Goal: Book appointment/travel/reservation

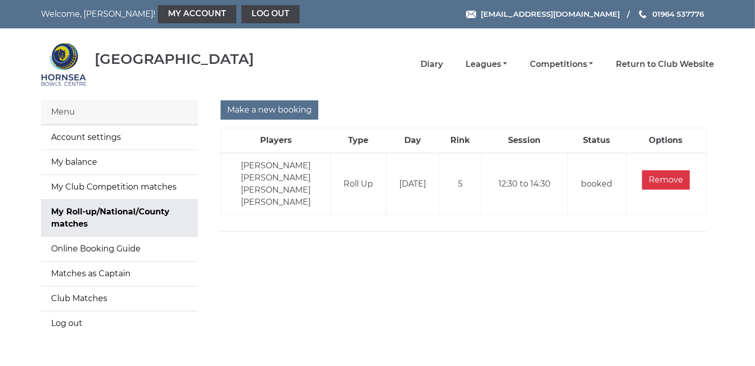
click at [80, 118] on div "Menu" at bounding box center [119, 112] width 157 height 25
click at [282, 108] on input "Make a new booking" at bounding box center [270, 109] width 98 height 19
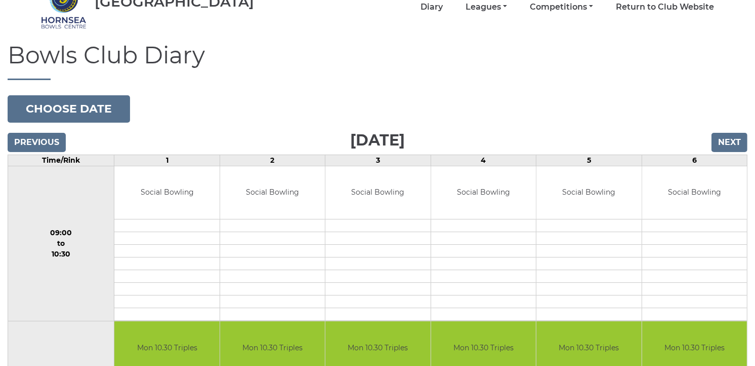
scroll to position [67, 0]
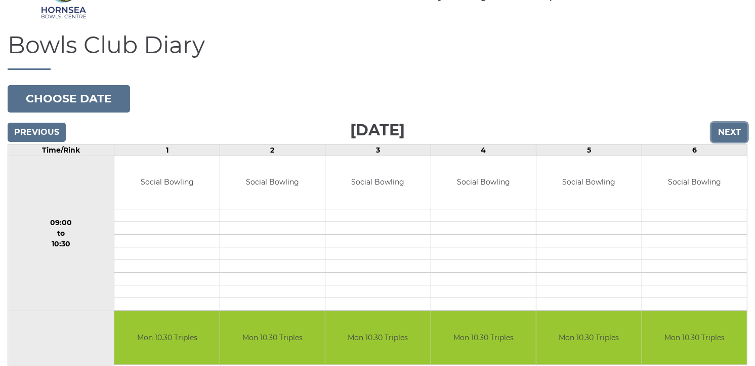
click at [736, 131] on input "Next" at bounding box center [730, 132] width 36 height 19
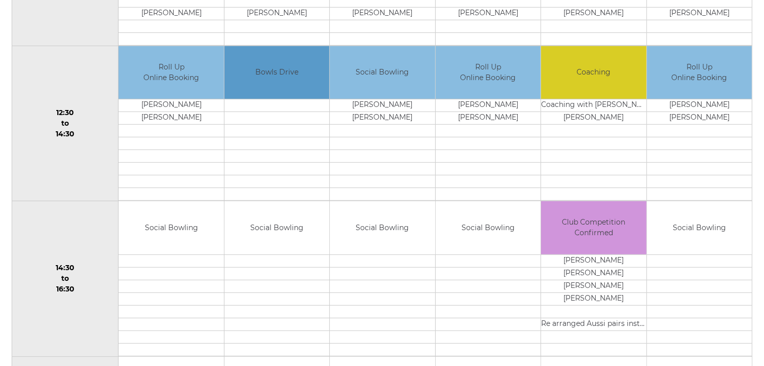
scroll to position [510, 0]
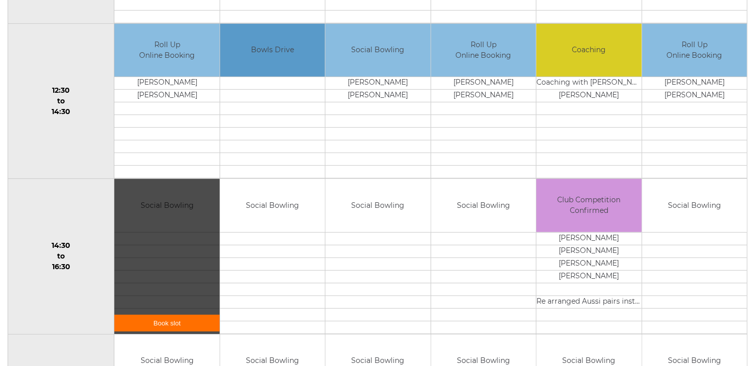
click at [180, 320] on link "Book slot" at bounding box center [166, 322] width 105 height 17
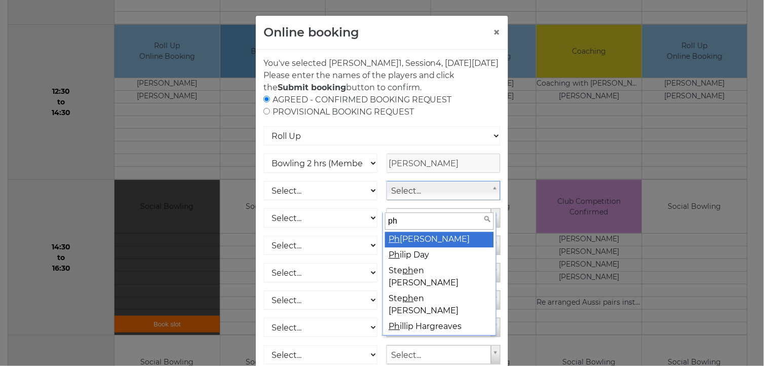
type input "ph"
select select "765"
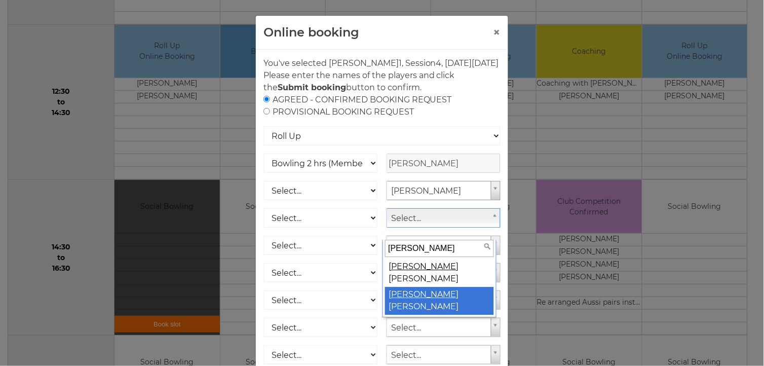
type input "jill"
select select "763"
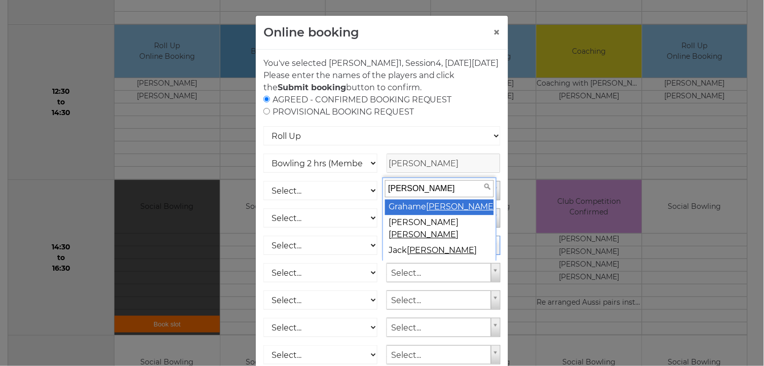
type input "wells"
select select "762"
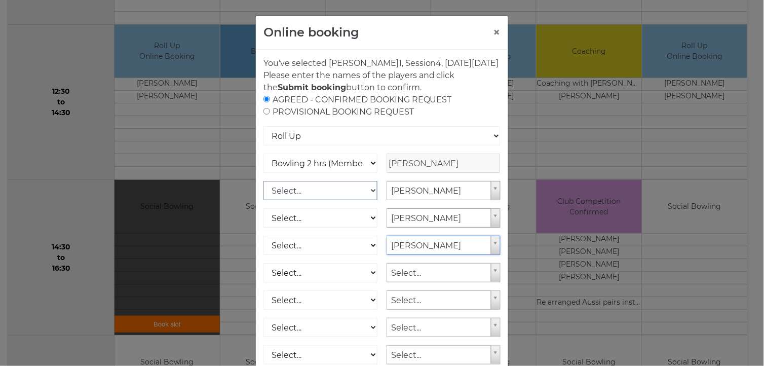
click at [369, 200] on select "Select... Club Competition (Member) Club Competition (Visitor) National (Member…" at bounding box center [320, 190] width 114 height 19
select select "1_50"
click at [263, 193] on select "Select... Club Competition (Member) Club Competition (Visitor) National (Member…" at bounding box center [320, 190] width 114 height 19
click at [366, 226] on select "Select... Club Competition (Member) Club Competition (Visitor) National (Member…" at bounding box center [320, 217] width 114 height 19
select select "1_50"
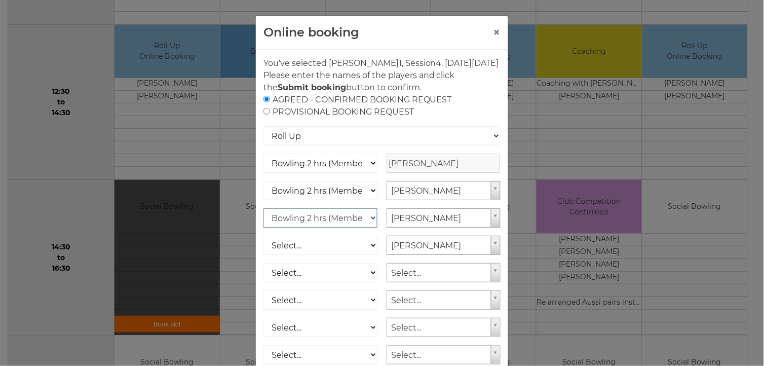
click at [263, 220] on select "Select... Club Competition (Member) Club Competition (Visitor) National (Member…" at bounding box center [320, 217] width 114 height 19
click at [368, 255] on select "Select... Club Competition (Member) Club Competition (Visitor) National (Member…" at bounding box center [320, 244] width 114 height 19
select select "1_50"
click at [263, 248] on select "Select... Club Competition (Member) Club Competition (Visitor) National (Member…" at bounding box center [320, 244] width 114 height 19
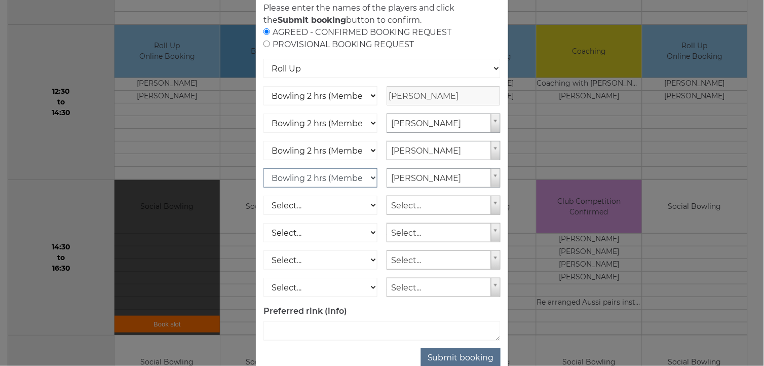
scroll to position [90, 0]
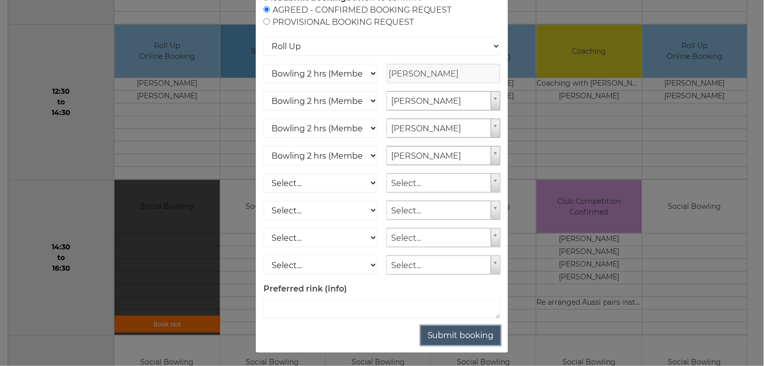
click at [455, 345] on button "Submit booking" at bounding box center [460, 335] width 79 height 19
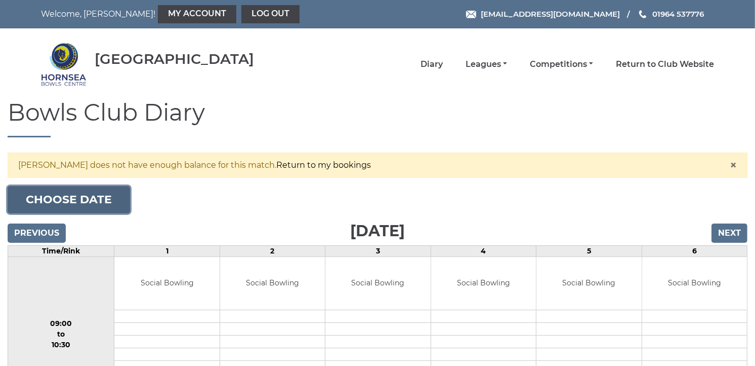
click at [99, 193] on button "Choose date" at bounding box center [69, 199] width 123 height 27
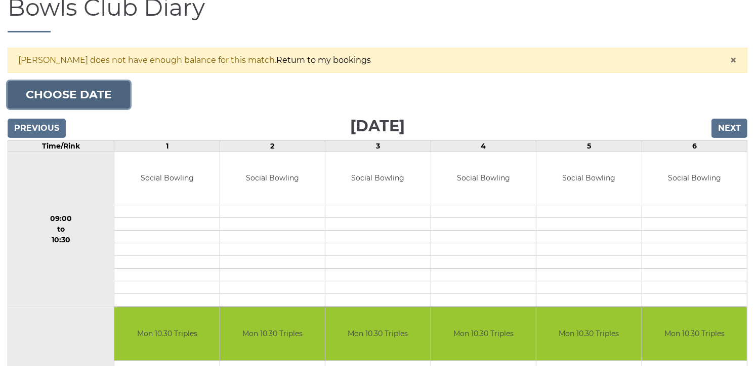
scroll to position [67, 0]
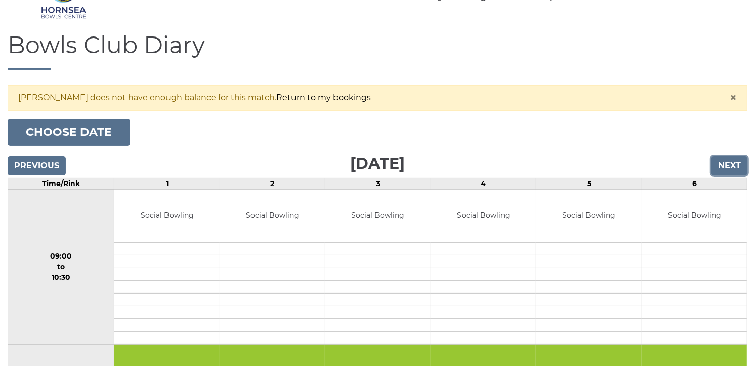
click at [731, 169] on input "Next" at bounding box center [730, 165] width 36 height 19
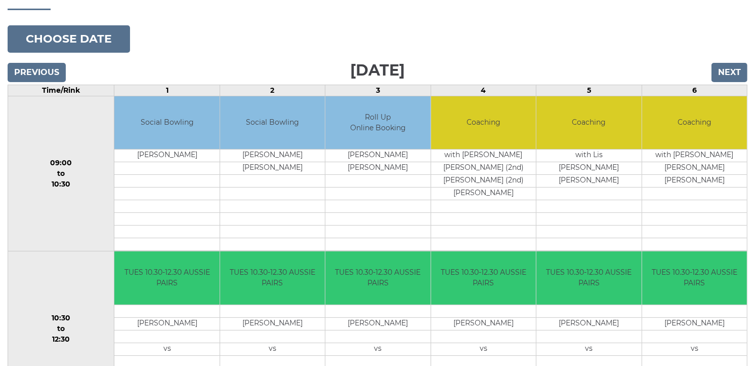
scroll to position [82, 0]
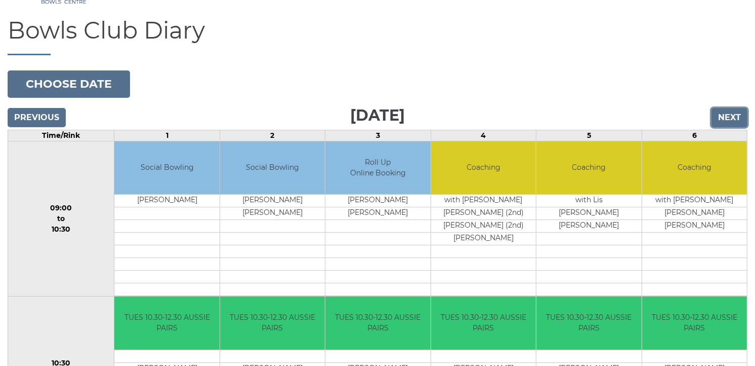
click at [727, 118] on input "Next" at bounding box center [730, 117] width 36 height 19
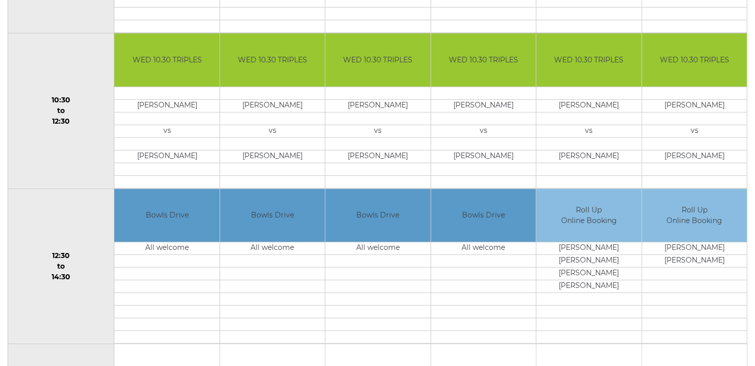
scroll to position [390, 0]
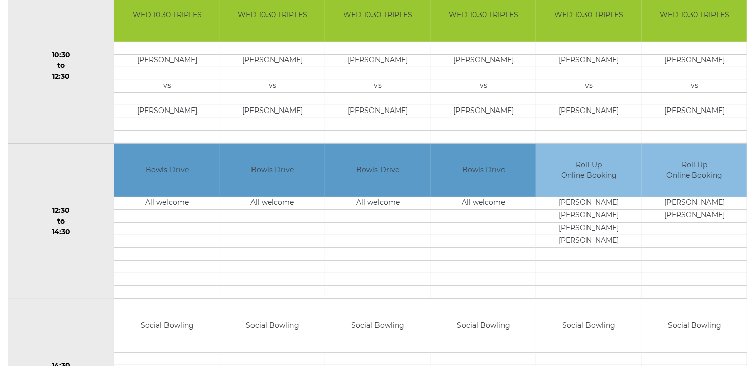
click at [614, 282] on td at bounding box center [589, 279] width 105 height 13
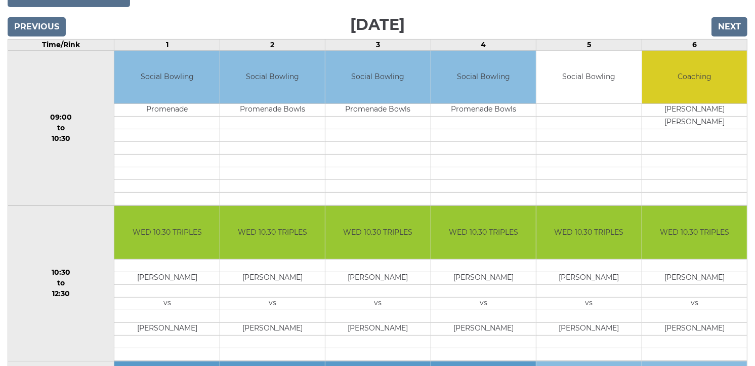
scroll to position [120, 0]
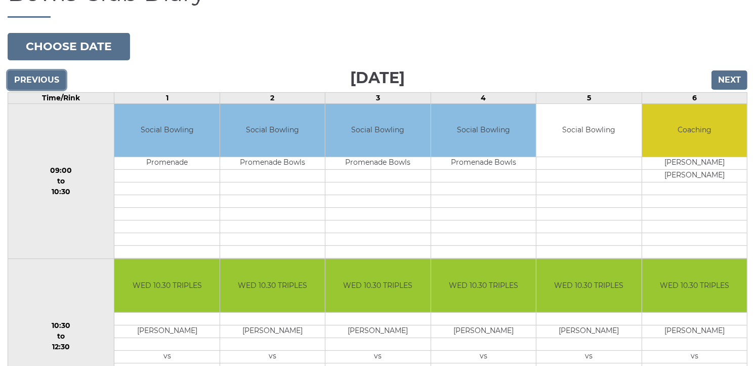
click at [47, 78] on input "Previous" at bounding box center [37, 79] width 58 height 19
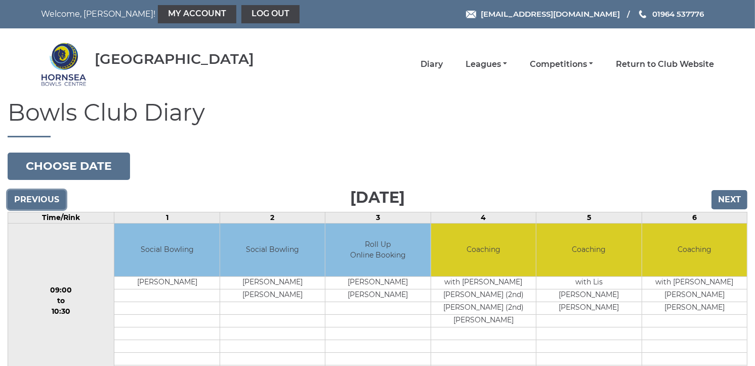
click at [34, 199] on input "Previous" at bounding box center [37, 199] width 58 height 19
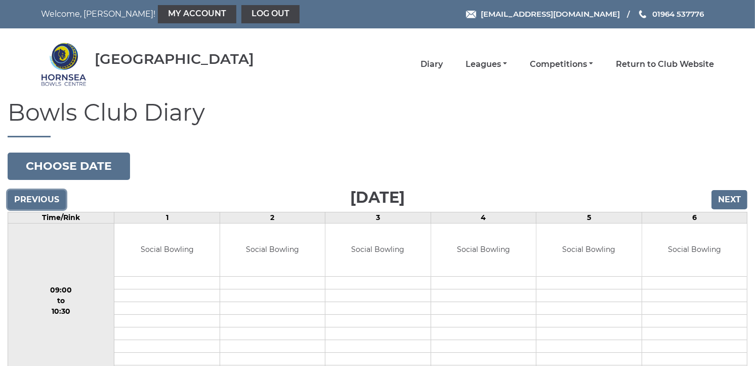
click at [34, 199] on input "Previous" at bounding box center [37, 199] width 58 height 19
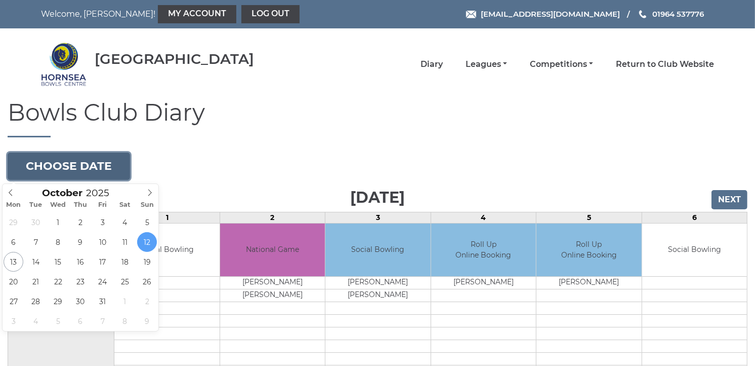
drag, startPoint x: 0, startPoint y: 0, endPoint x: 85, endPoint y: 165, distance: 185.7
click at [85, 165] on button "Choose date" at bounding box center [69, 165] width 123 height 27
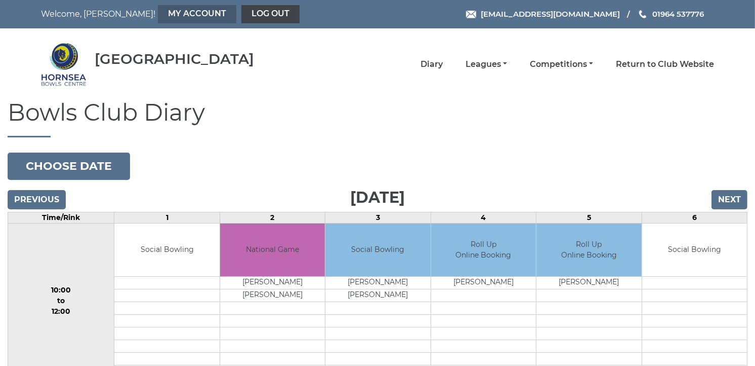
click at [158, 16] on link "My Account" at bounding box center [197, 14] width 78 height 18
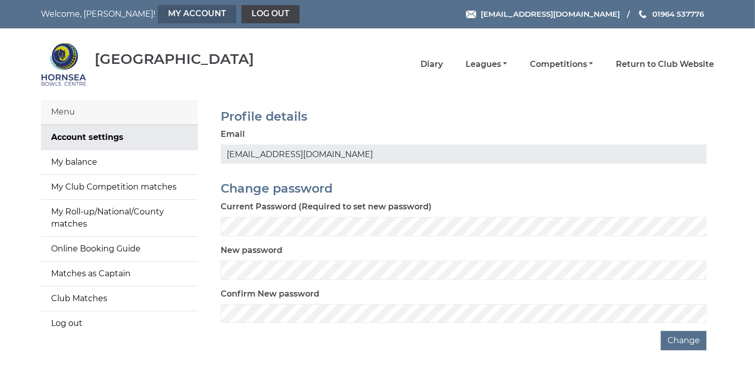
click at [158, 13] on link "My Account" at bounding box center [197, 14] width 78 height 18
click at [64, 110] on div "Menu" at bounding box center [119, 112] width 157 height 25
click at [434, 64] on link "Diary" at bounding box center [432, 65] width 22 height 11
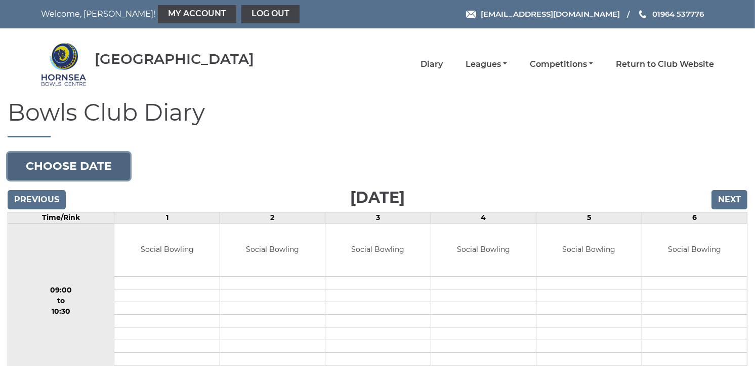
click at [83, 162] on button "Choose date" at bounding box center [69, 165] width 123 height 27
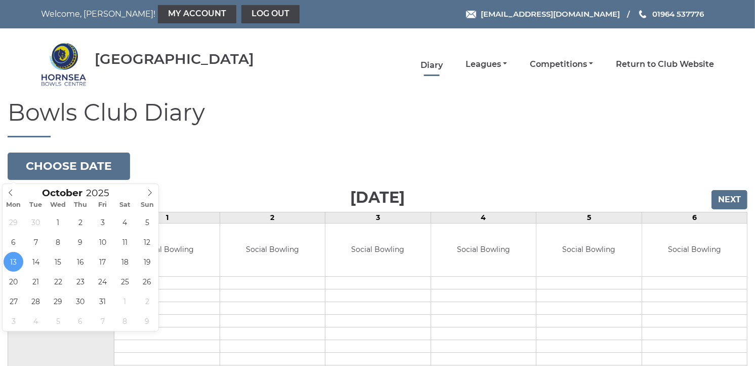
click at [436, 63] on link "Diary" at bounding box center [432, 65] width 22 height 11
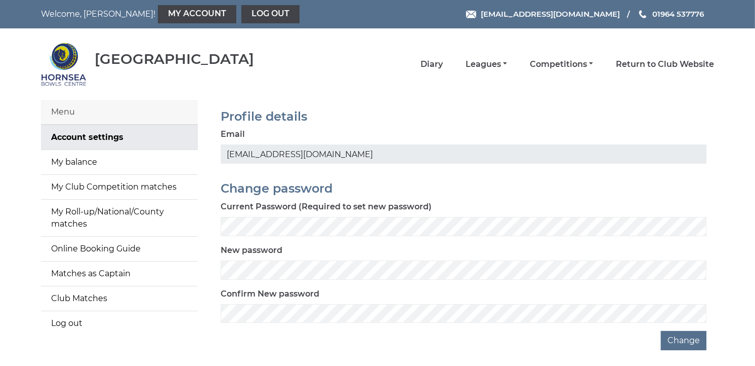
click at [67, 110] on div "Menu" at bounding box center [119, 112] width 157 height 25
click at [88, 164] on link "My balance" at bounding box center [119, 162] width 157 height 24
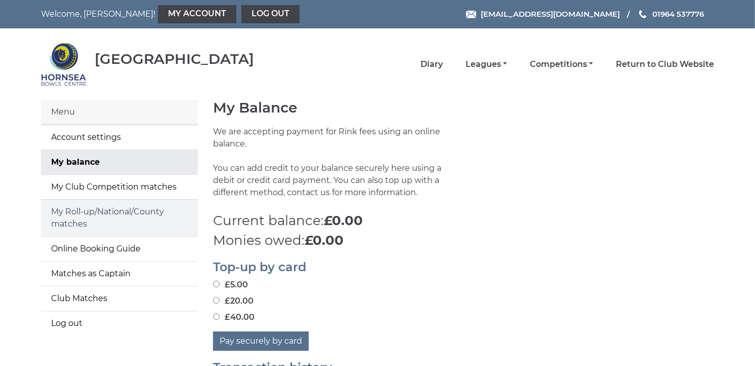
click at [74, 224] on link "My Roll-up/National/County matches" at bounding box center [119, 218] width 157 height 36
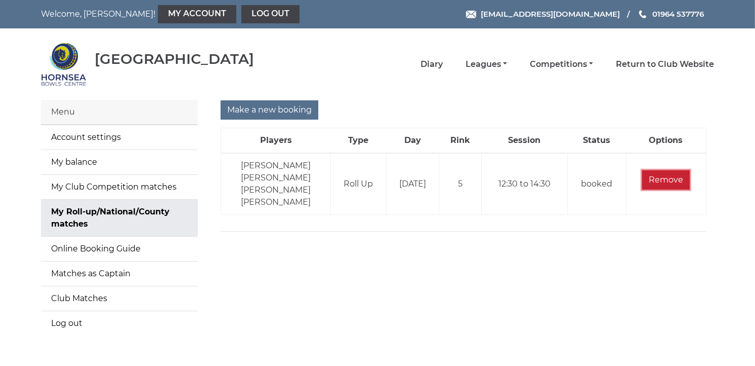
click at [660, 176] on input "Remove" at bounding box center [667, 179] width 48 height 19
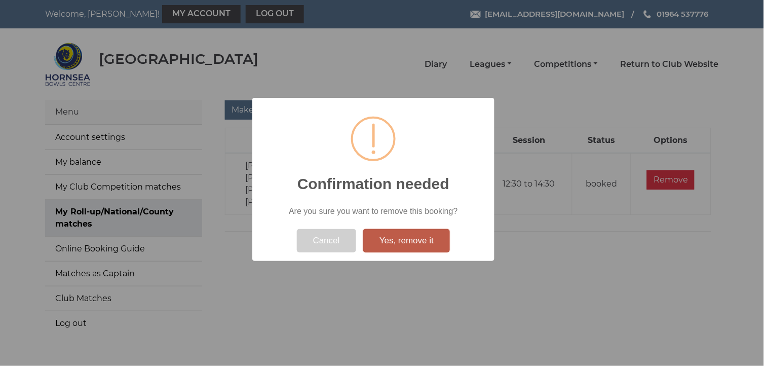
click at [413, 241] on button "Yes, remove it" at bounding box center [406, 240] width 87 height 23
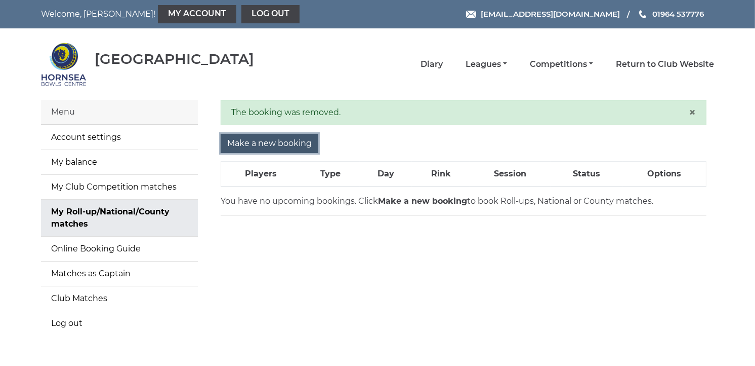
click at [267, 139] on input "Make a new booking" at bounding box center [270, 143] width 98 height 19
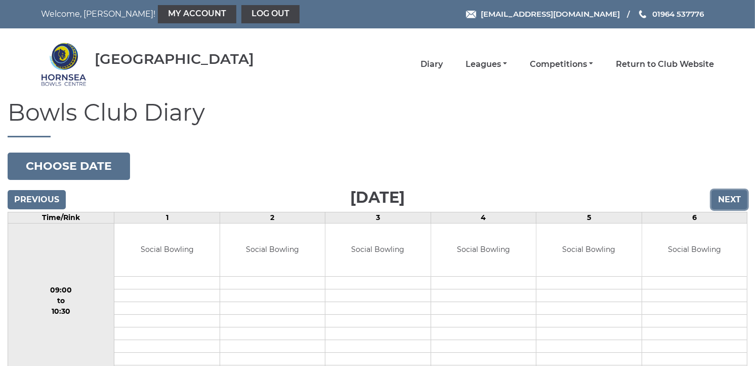
click at [734, 194] on input "Next" at bounding box center [730, 199] width 36 height 19
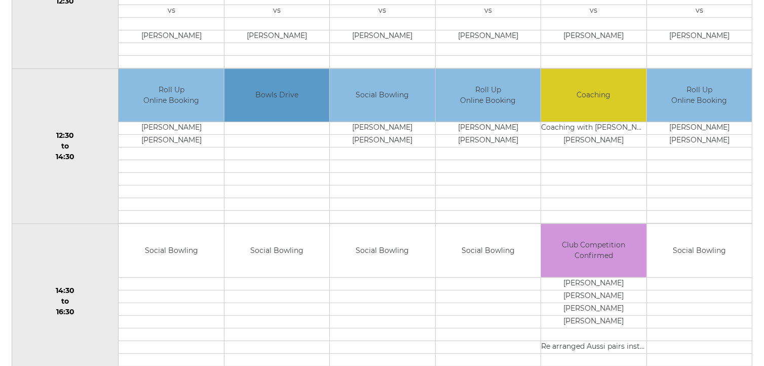
scroll to position [488, 0]
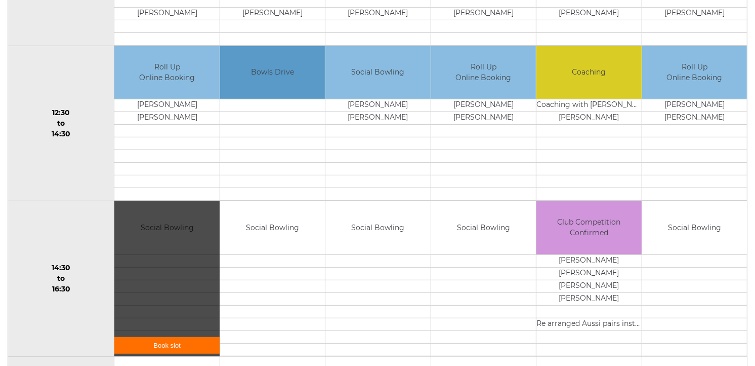
click at [200, 348] on link "Book slot" at bounding box center [166, 345] width 105 height 17
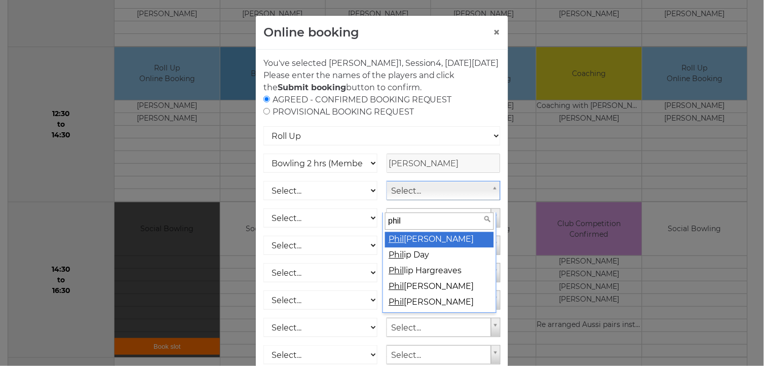
type input "phil"
select select "765"
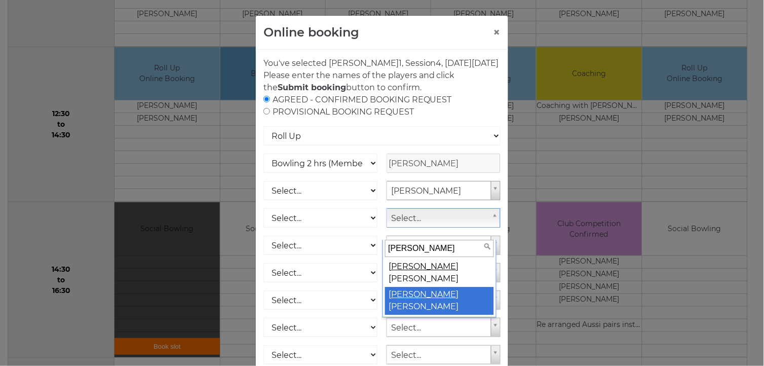
type input "jill"
select select "763"
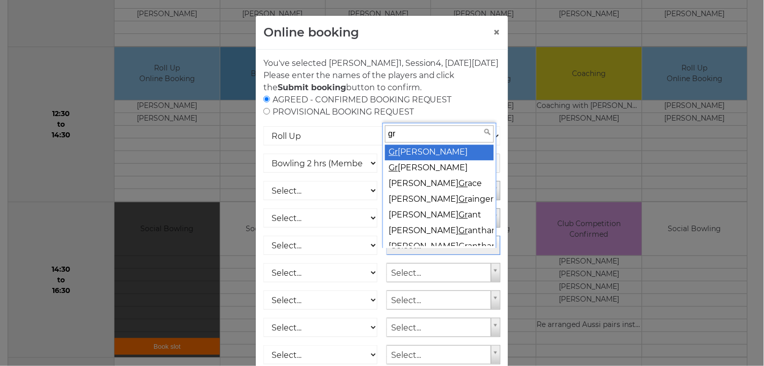
type input "r"
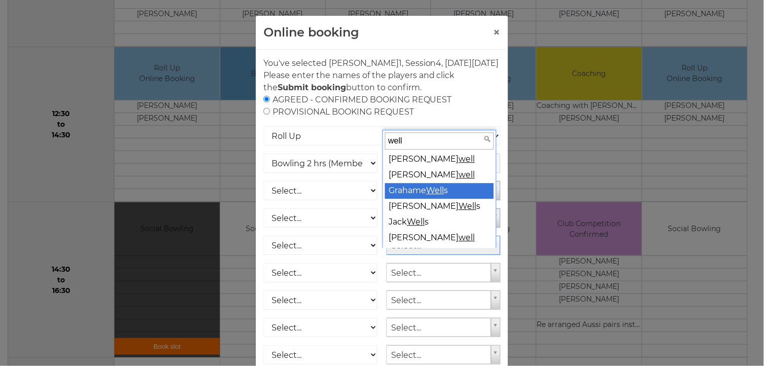
type input "well"
select select "762"
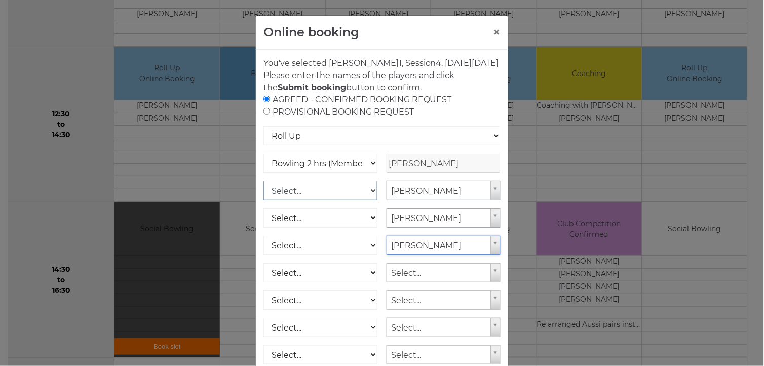
click at [370, 200] on select "Select... Club Competition (Member) Club Competition (Visitor) National (Member…" at bounding box center [320, 190] width 114 height 19
select select "1_50"
click at [263, 193] on select "Select... Club Competition (Member) Club Competition (Visitor) National (Member…" at bounding box center [320, 190] width 114 height 19
click at [370, 227] on select "Select... Club Competition (Member) Club Competition (Visitor) National (Member…" at bounding box center [320, 217] width 114 height 19
select select "1_50"
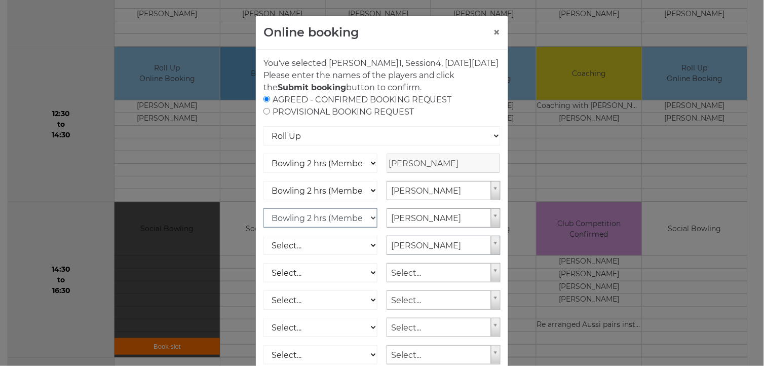
click at [263, 220] on select "Select... Club Competition (Member) Club Competition (Visitor) National (Member…" at bounding box center [320, 217] width 114 height 19
click at [363, 253] on select "Select... Club Competition (Member) Club Competition (Visitor) National (Member…" at bounding box center [320, 244] width 114 height 19
select select "1_50"
click at [263, 248] on select "Select... Club Competition (Member) Club Competition (Visitor) National (Member…" at bounding box center [320, 244] width 114 height 19
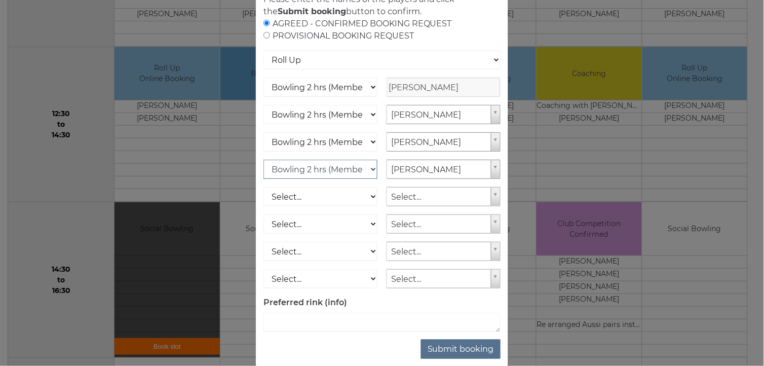
scroll to position [104, 0]
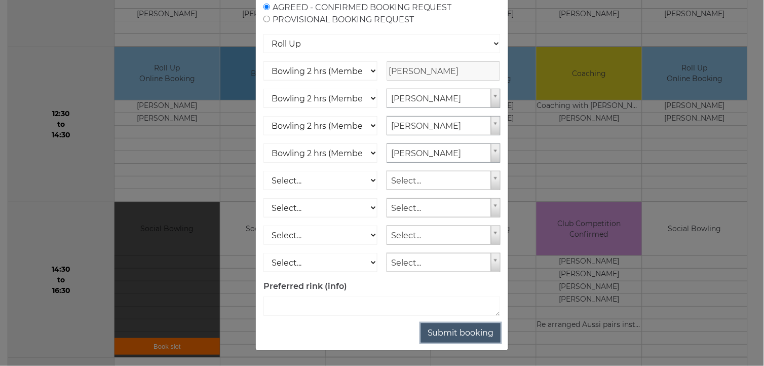
click at [468, 333] on button "Submit booking" at bounding box center [460, 332] width 79 height 19
